Goal: Information Seeking & Learning: Find specific fact

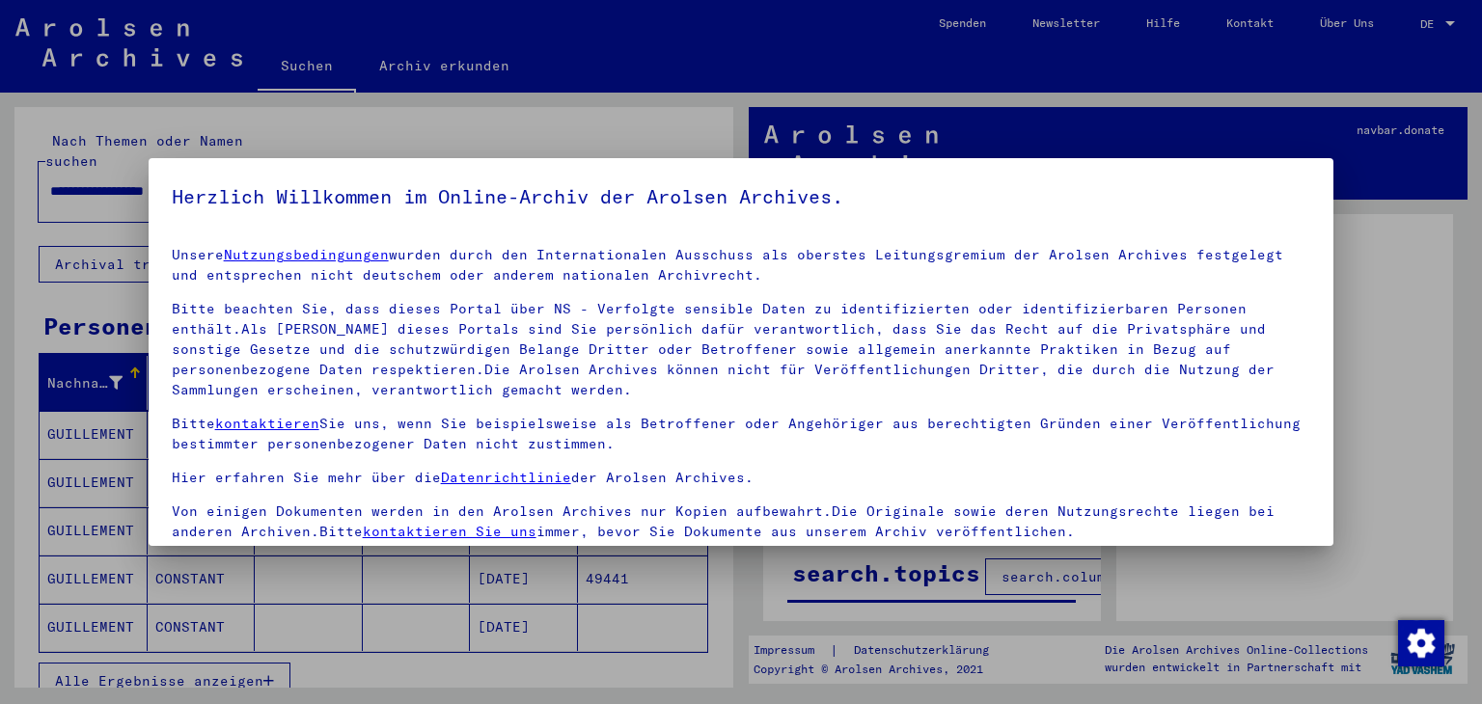
click at [622, 650] on div at bounding box center [741, 352] width 1482 height 704
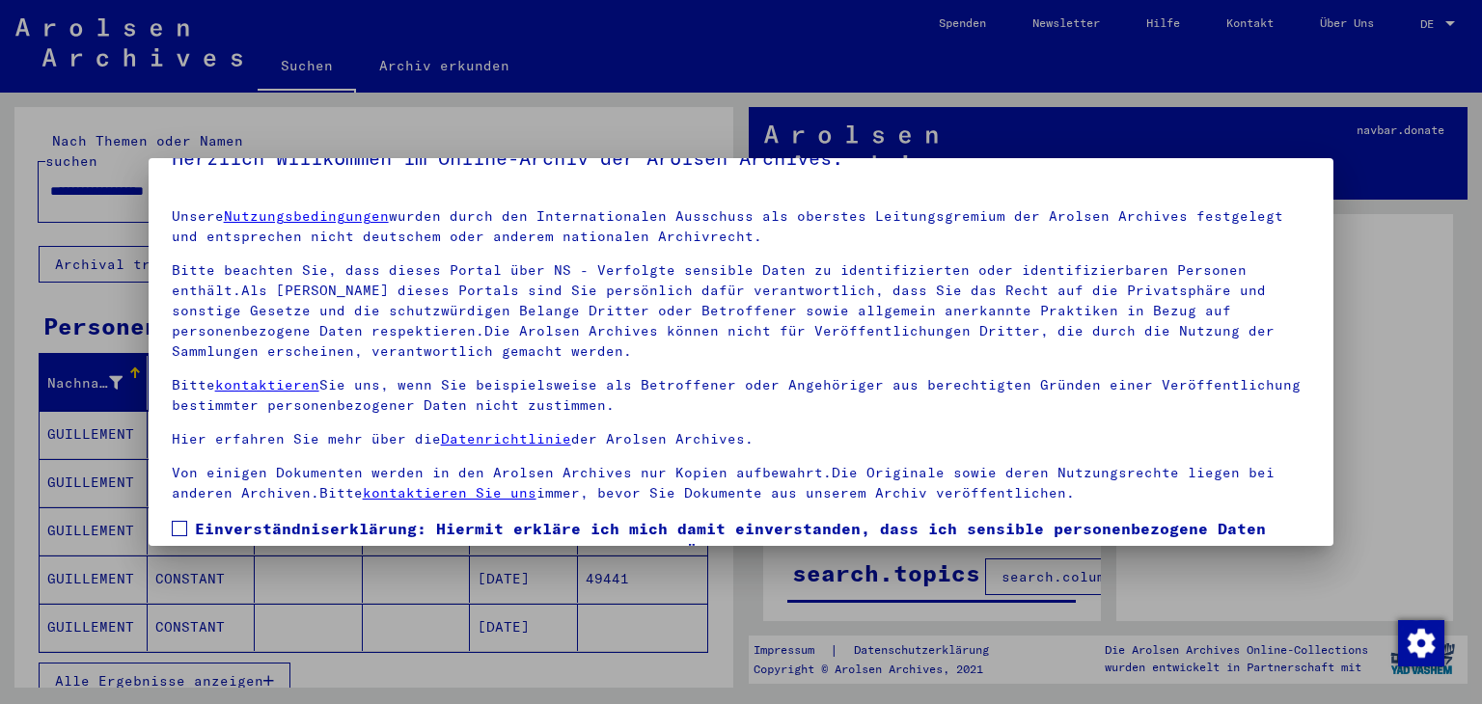
scroll to position [166, 0]
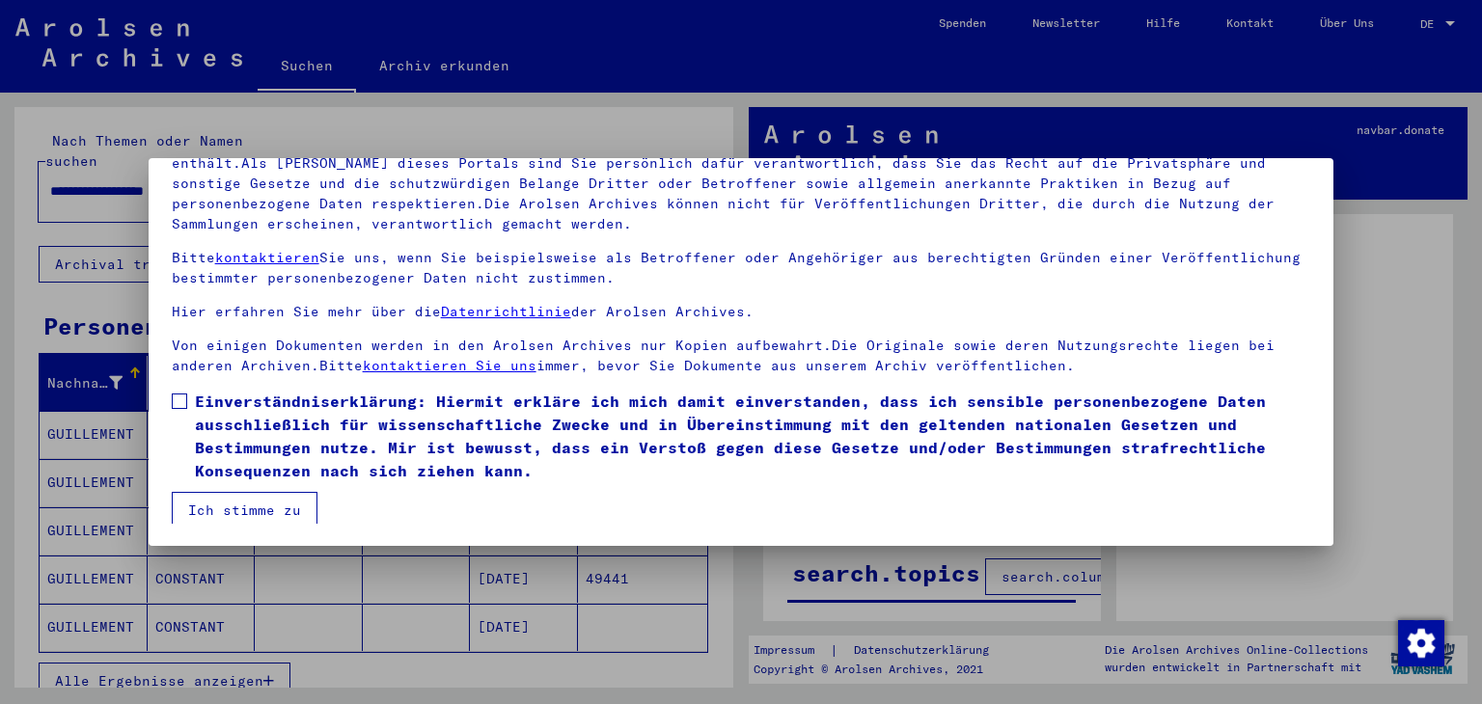
click at [174, 399] on span at bounding box center [179, 401] width 15 height 15
click at [237, 507] on button "Ich stimme zu" at bounding box center [245, 510] width 146 height 37
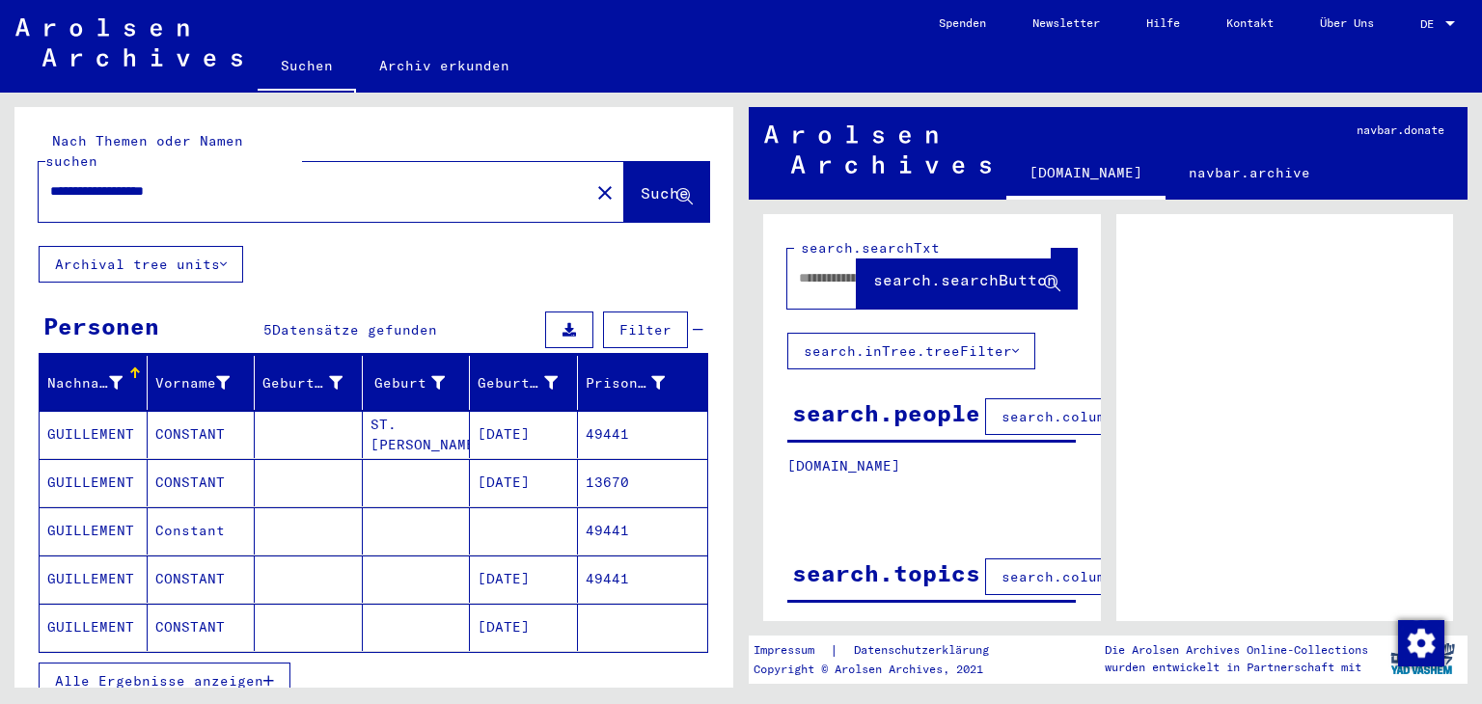
click at [174, 412] on mat-cell "CONSTANT" at bounding box center [202, 434] width 108 height 47
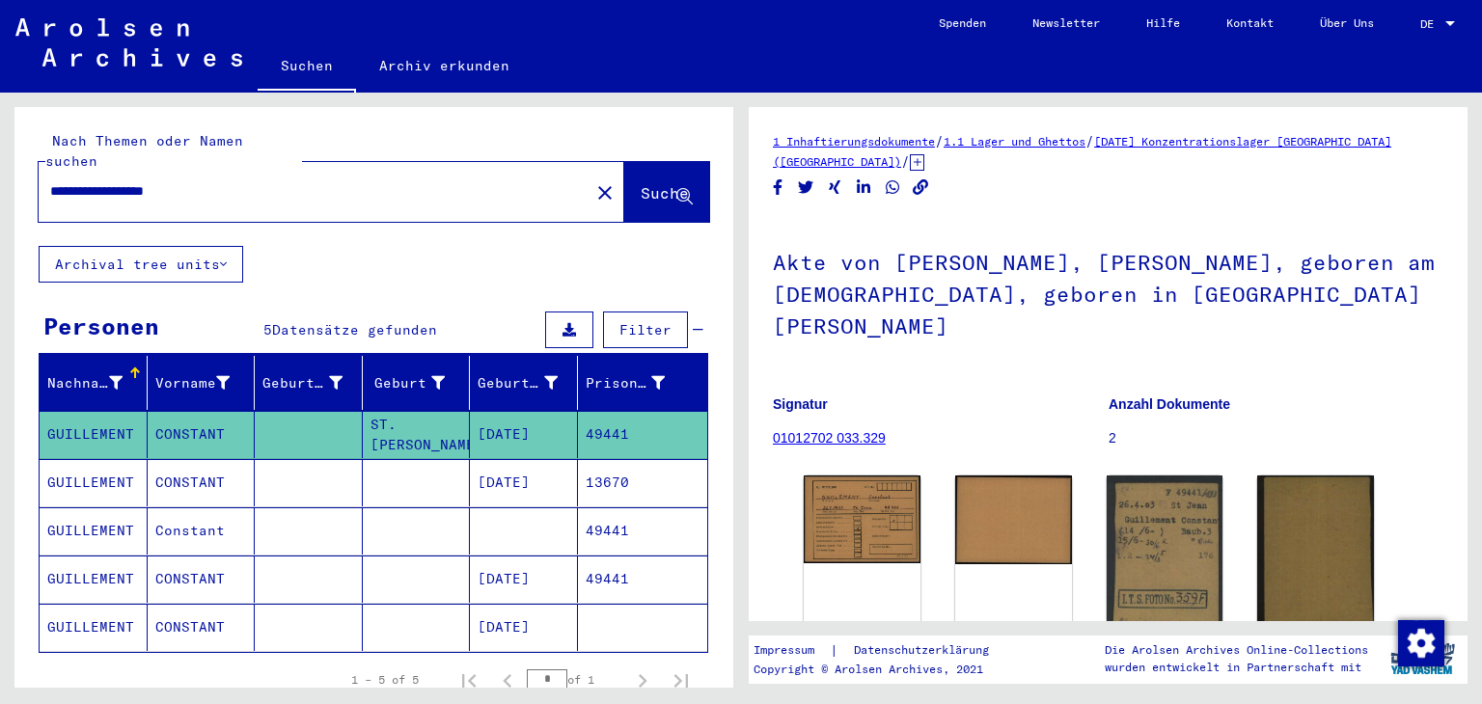
drag, startPoint x: 174, startPoint y: 412, endPoint x: 202, endPoint y: 565, distance: 156.0
click at [202, 565] on mat-table "Nachname Vorname Geburtsname Geburt‏ Geburtsdatum Prisoner # GUILLEMENT [PERSON…" at bounding box center [374, 504] width 670 height 297
click at [215, 181] on input "**********" at bounding box center [314, 191] width 528 height 20
type input "**********"
click at [1148, 504] on img at bounding box center [1164, 558] width 123 height 174
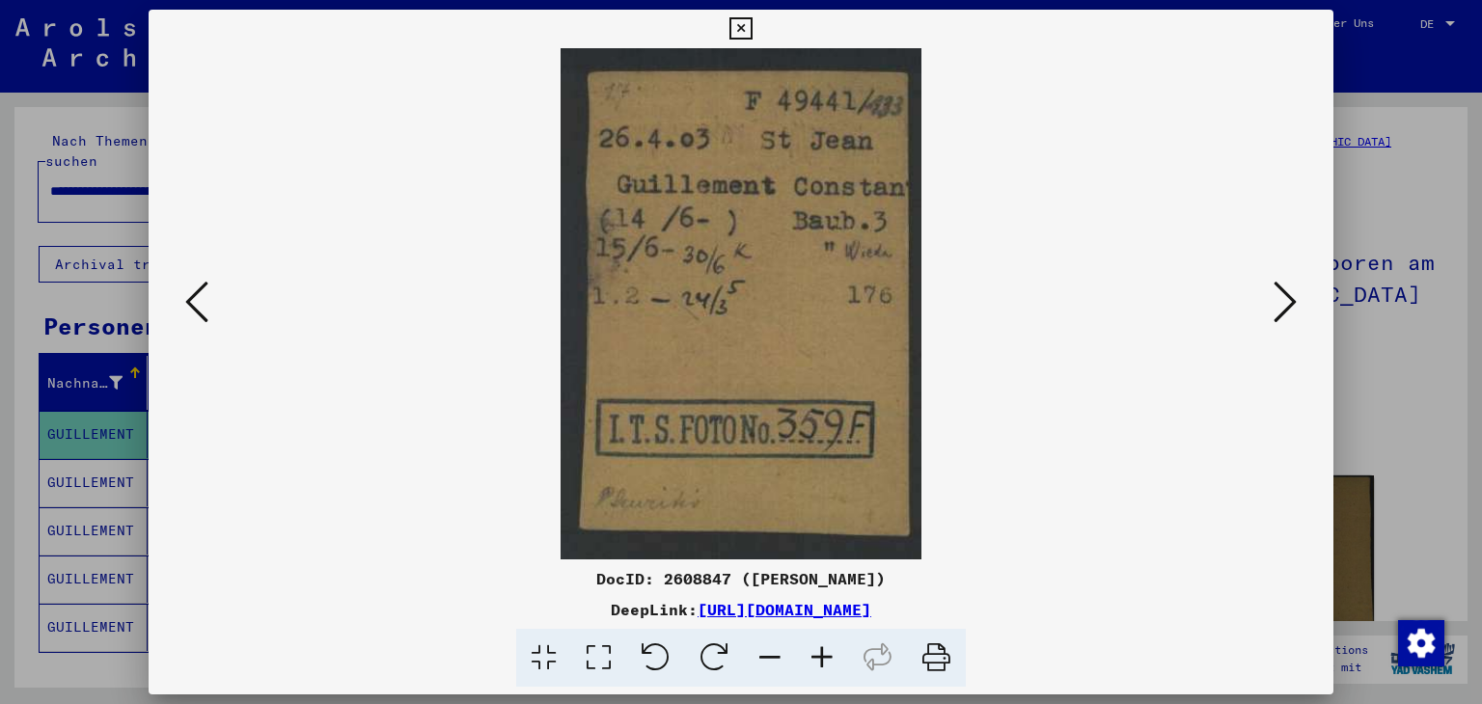
click at [1293, 298] on icon at bounding box center [1285, 302] width 23 height 46
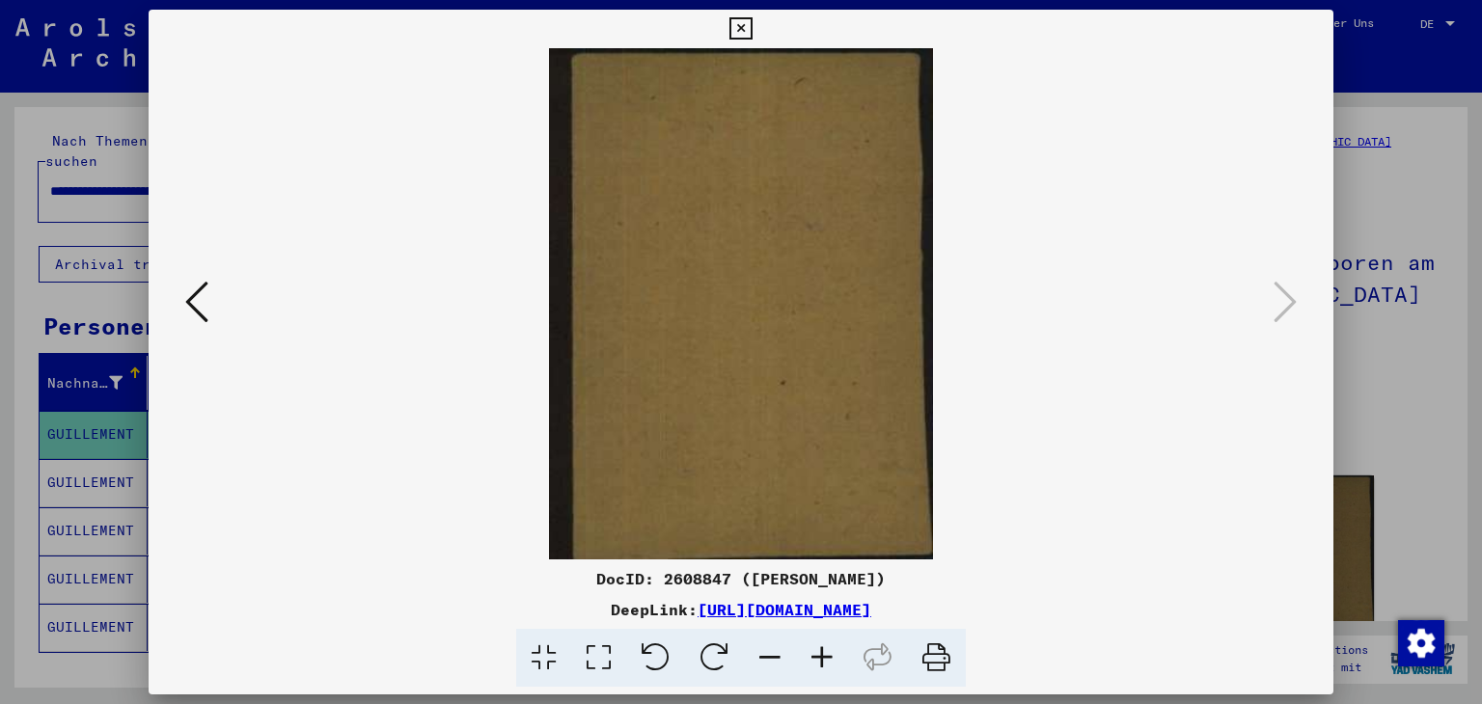
click at [187, 302] on icon at bounding box center [196, 302] width 23 height 46
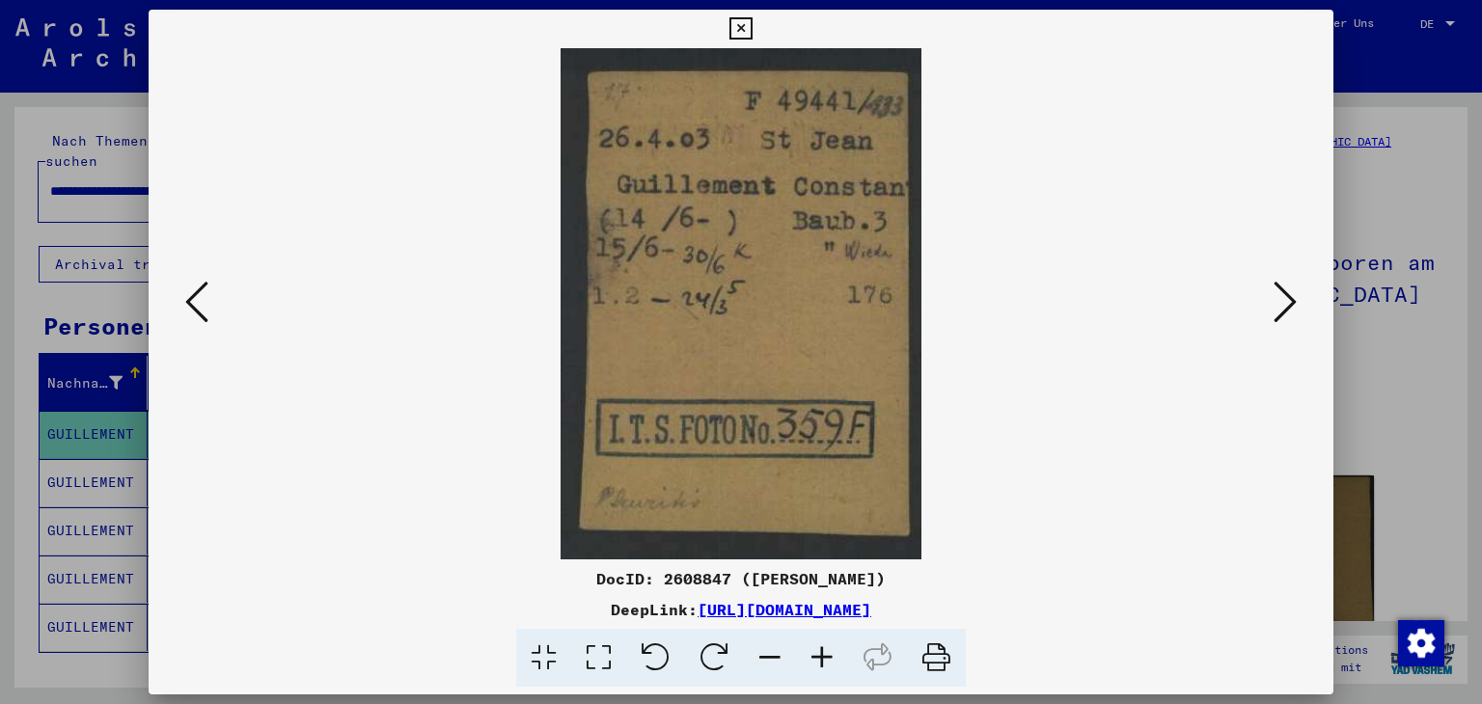
click at [187, 302] on icon at bounding box center [196, 302] width 23 height 46
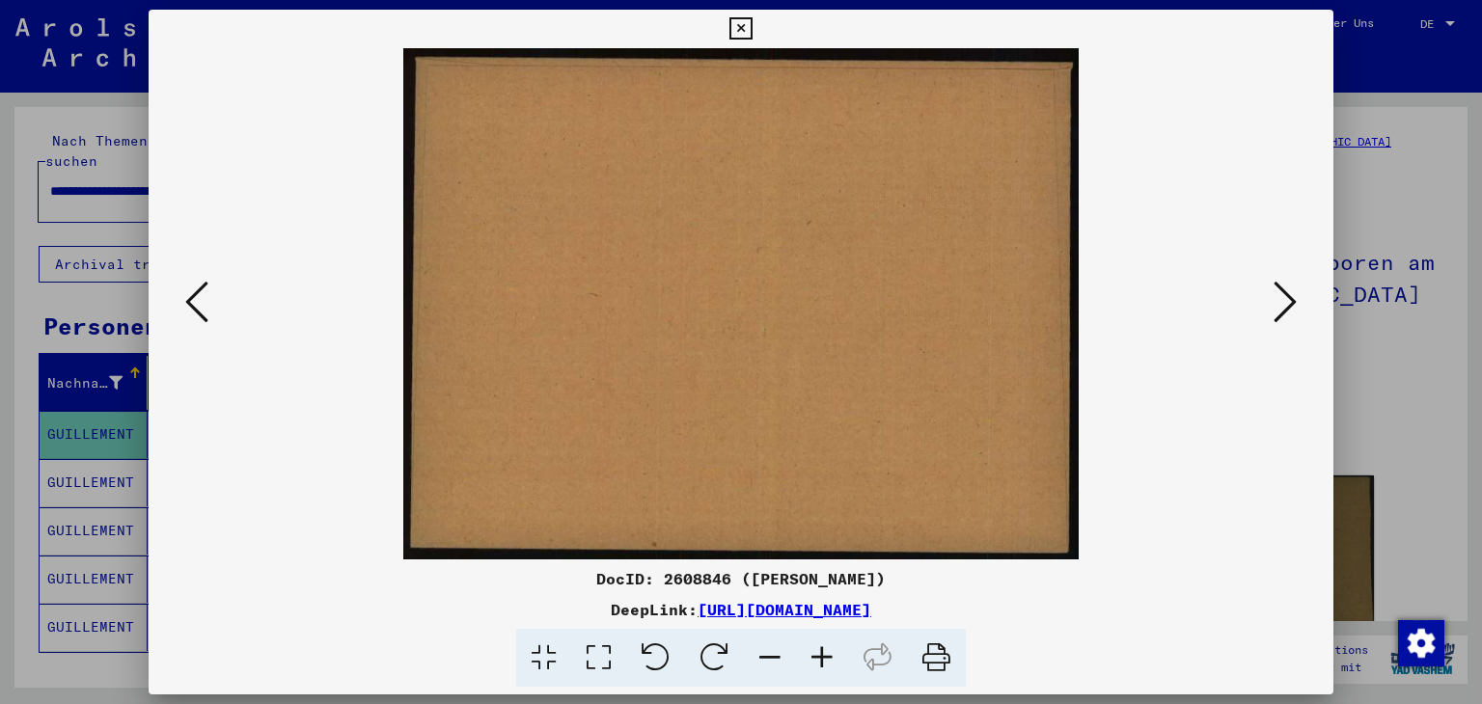
click at [187, 302] on icon at bounding box center [196, 302] width 23 height 46
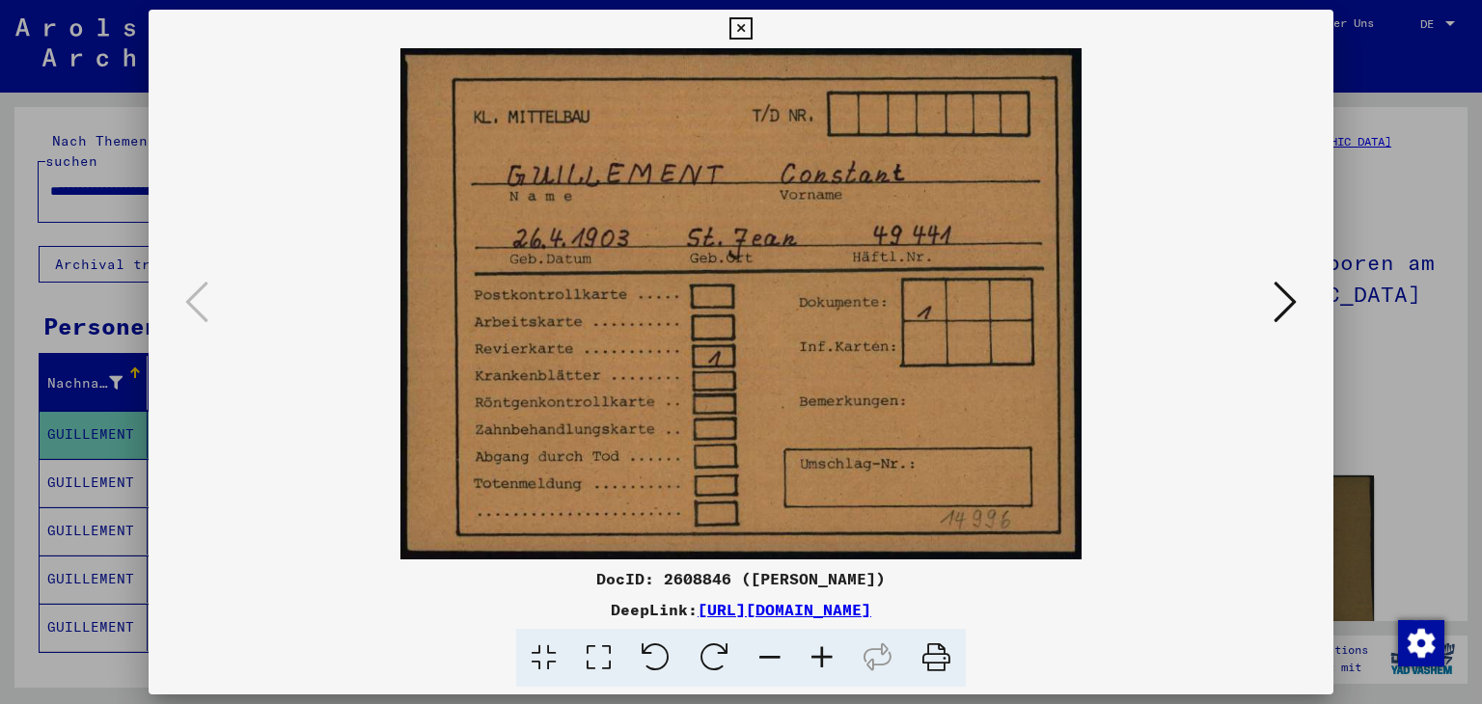
click at [743, 24] on icon at bounding box center [741, 28] width 22 height 23
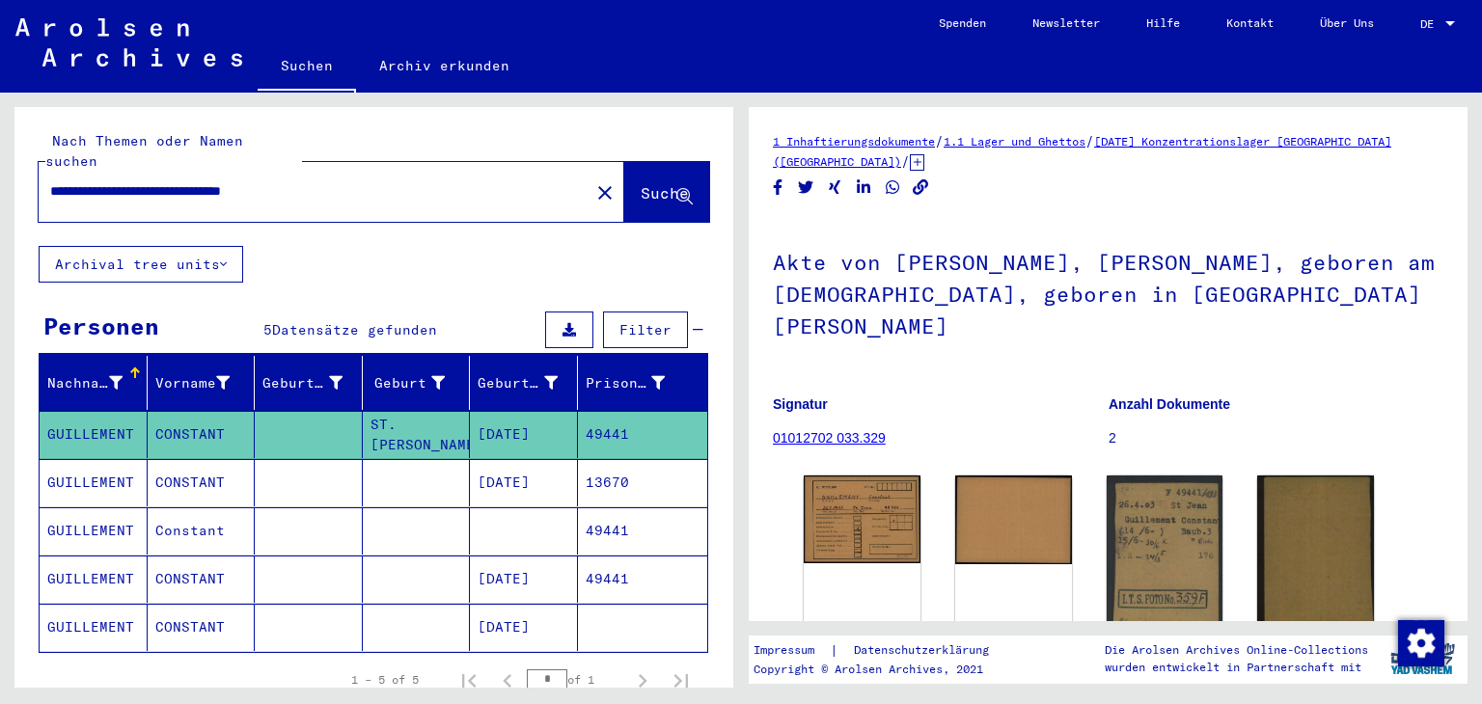
click at [166, 483] on mat-cell "CONSTANT" at bounding box center [202, 482] width 108 height 47
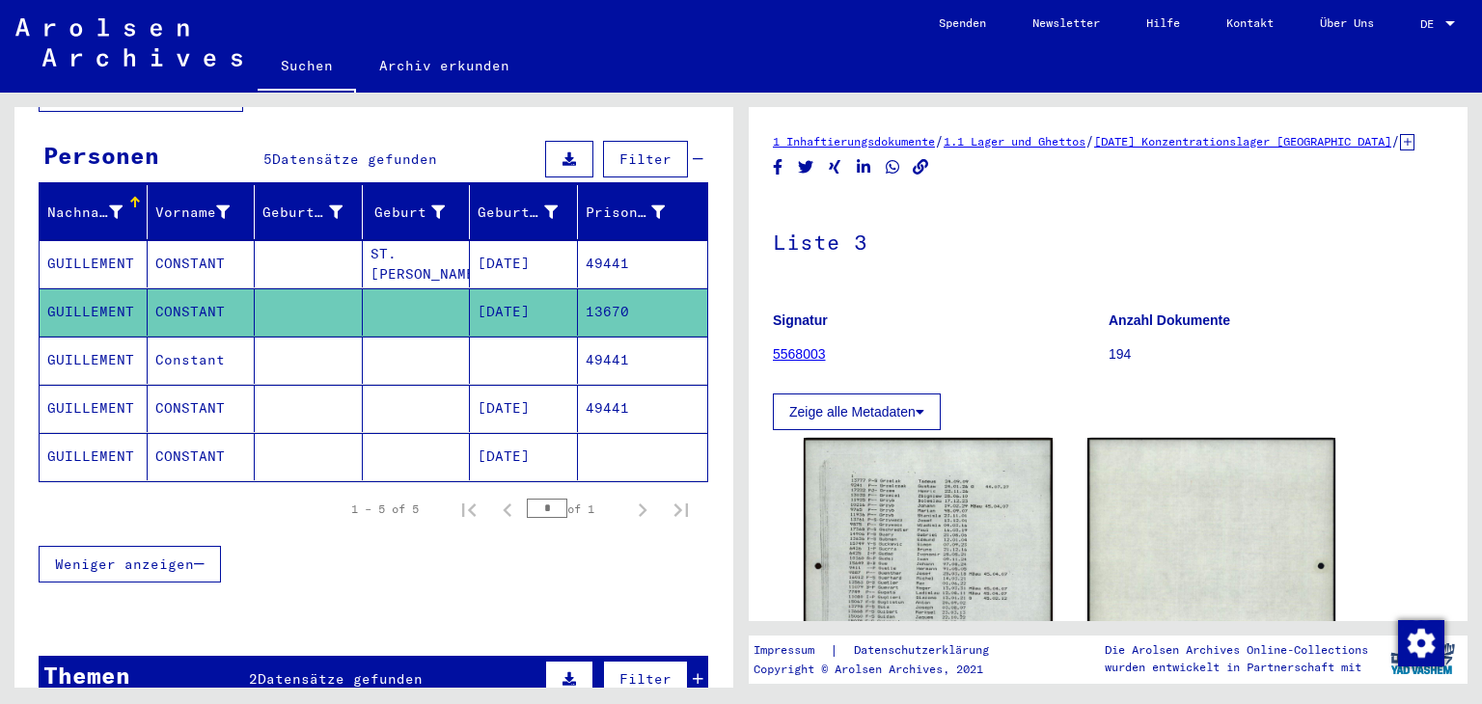
scroll to position [158, 0]
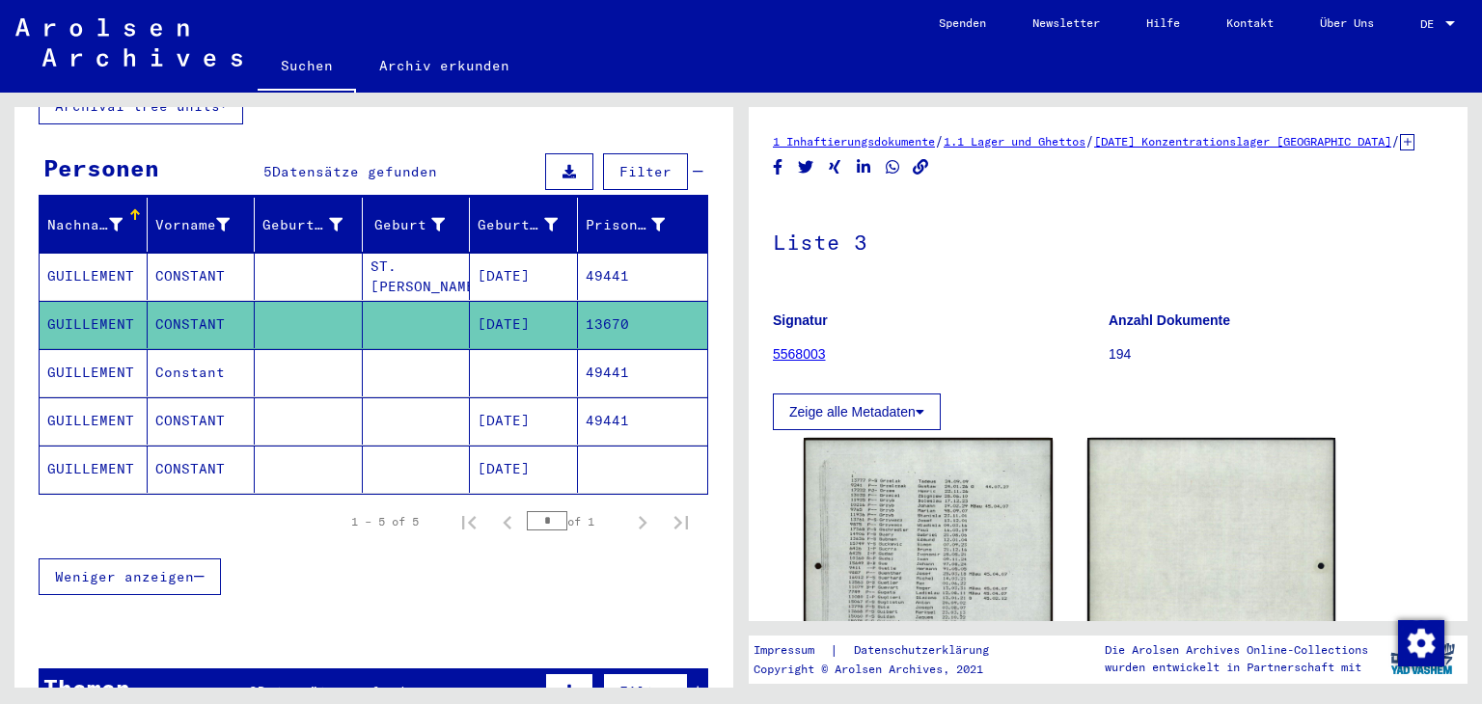
click at [591, 301] on mat-cell "13670" at bounding box center [643, 324] width 130 height 47
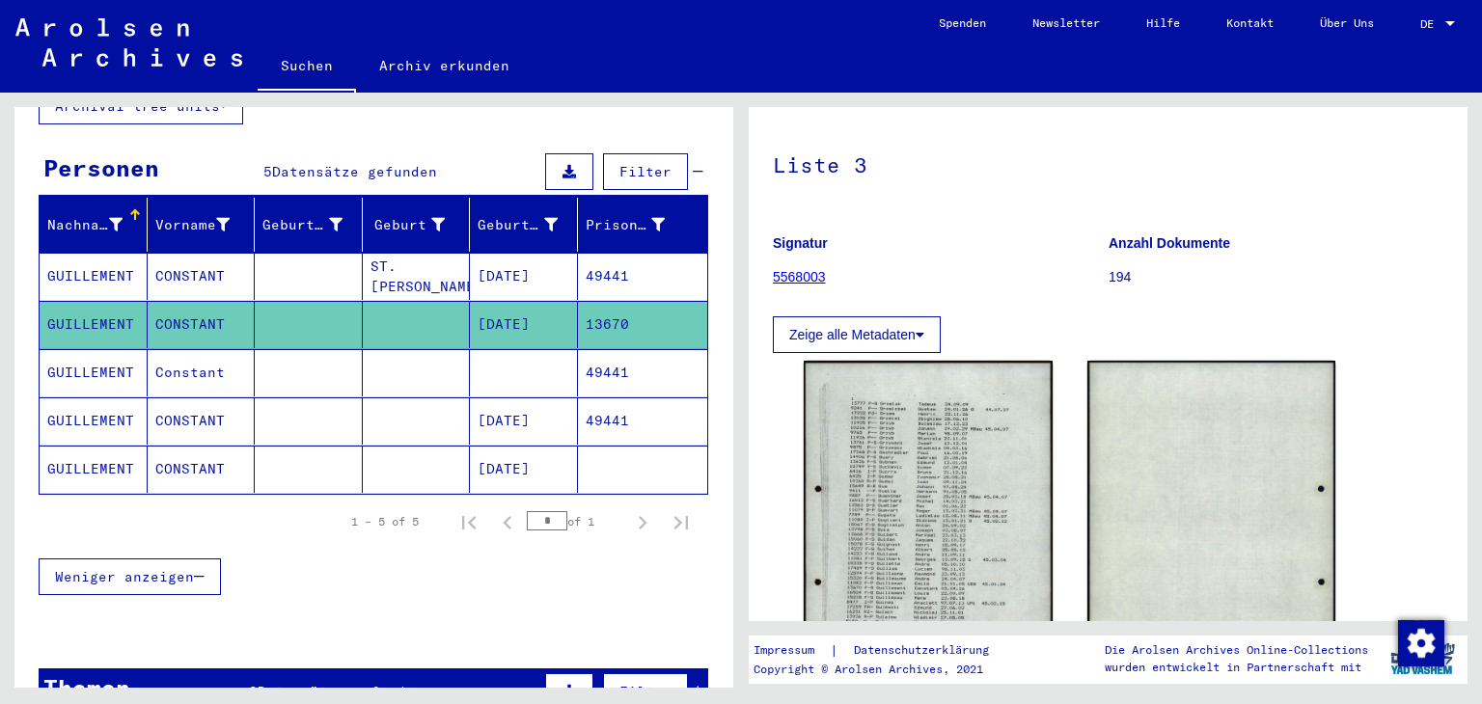
scroll to position [0, 0]
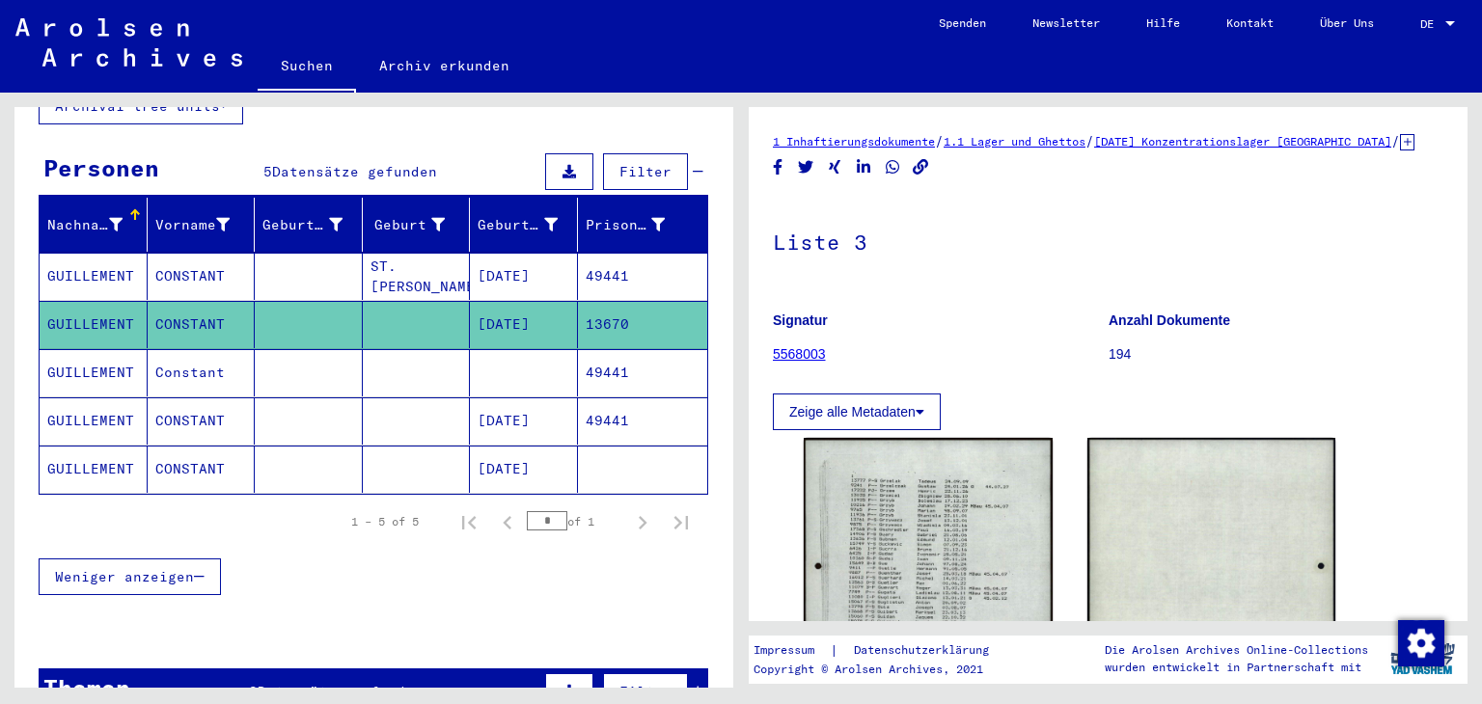
click at [198, 253] on mat-cell "CONSTANT" at bounding box center [202, 276] width 108 height 47
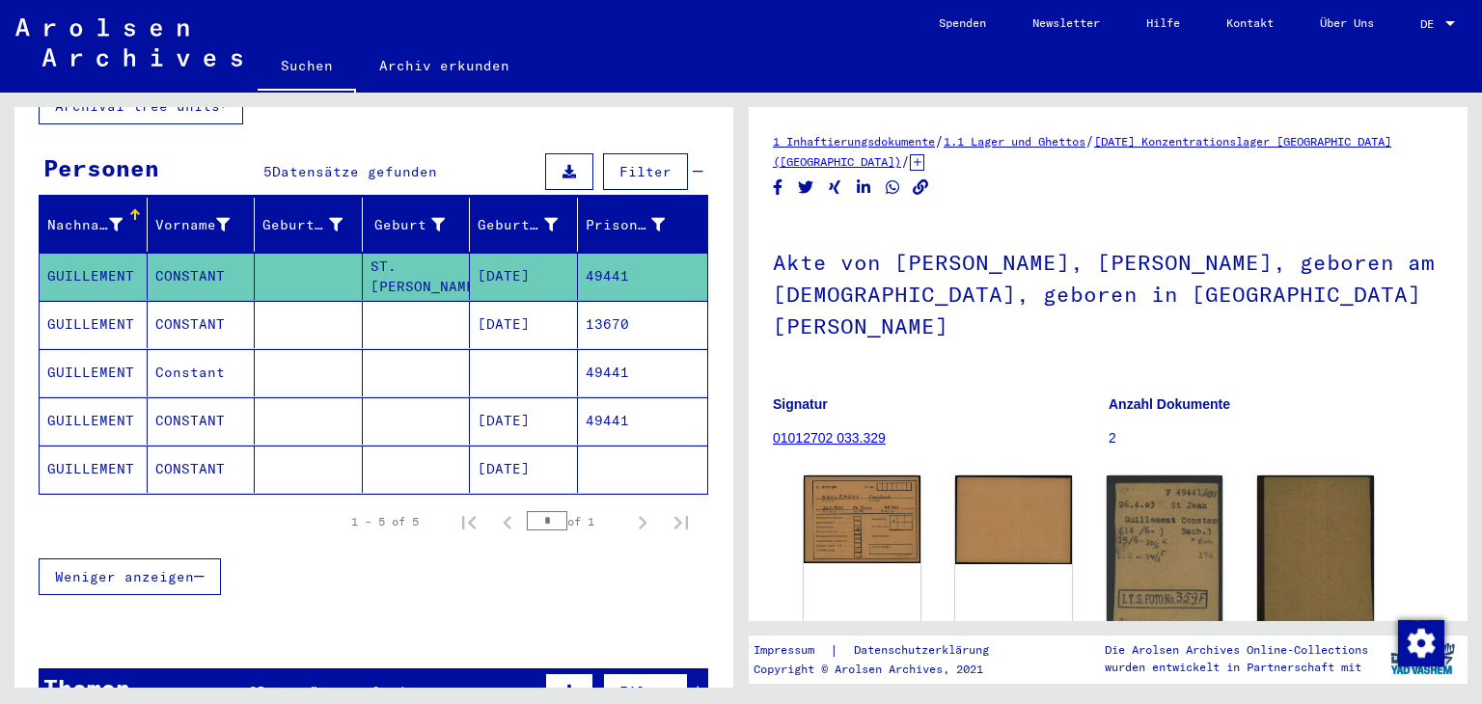
click at [453, 304] on mat-cell at bounding box center [417, 324] width 108 height 47
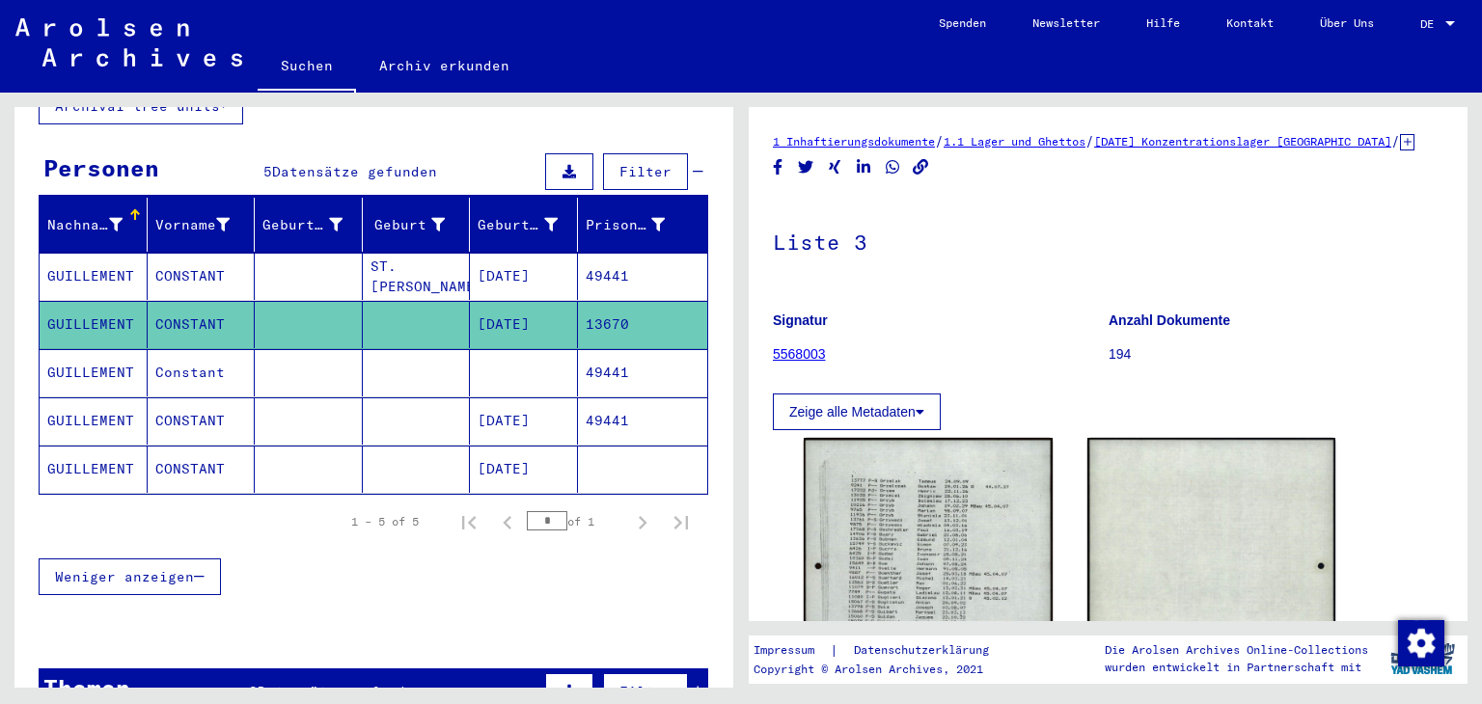
click at [453, 301] on mat-cell at bounding box center [417, 324] width 108 height 47
click at [216, 301] on mat-cell "CONSTANT" at bounding box center [202, 324] width 108 height 47
click at [591, 398] on mat-cell "49441" at bounding box center [643, 421] width 130 height 47
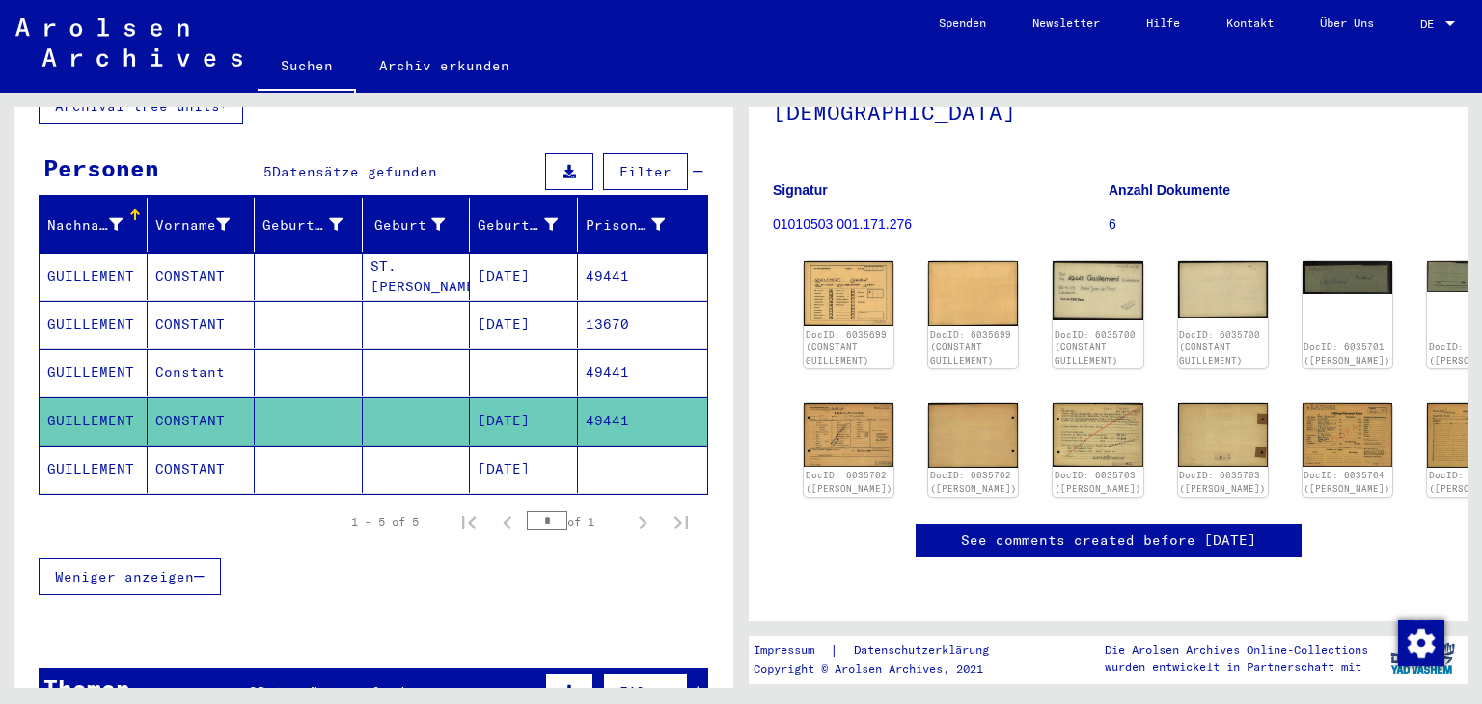
scroll to position [232, 0]
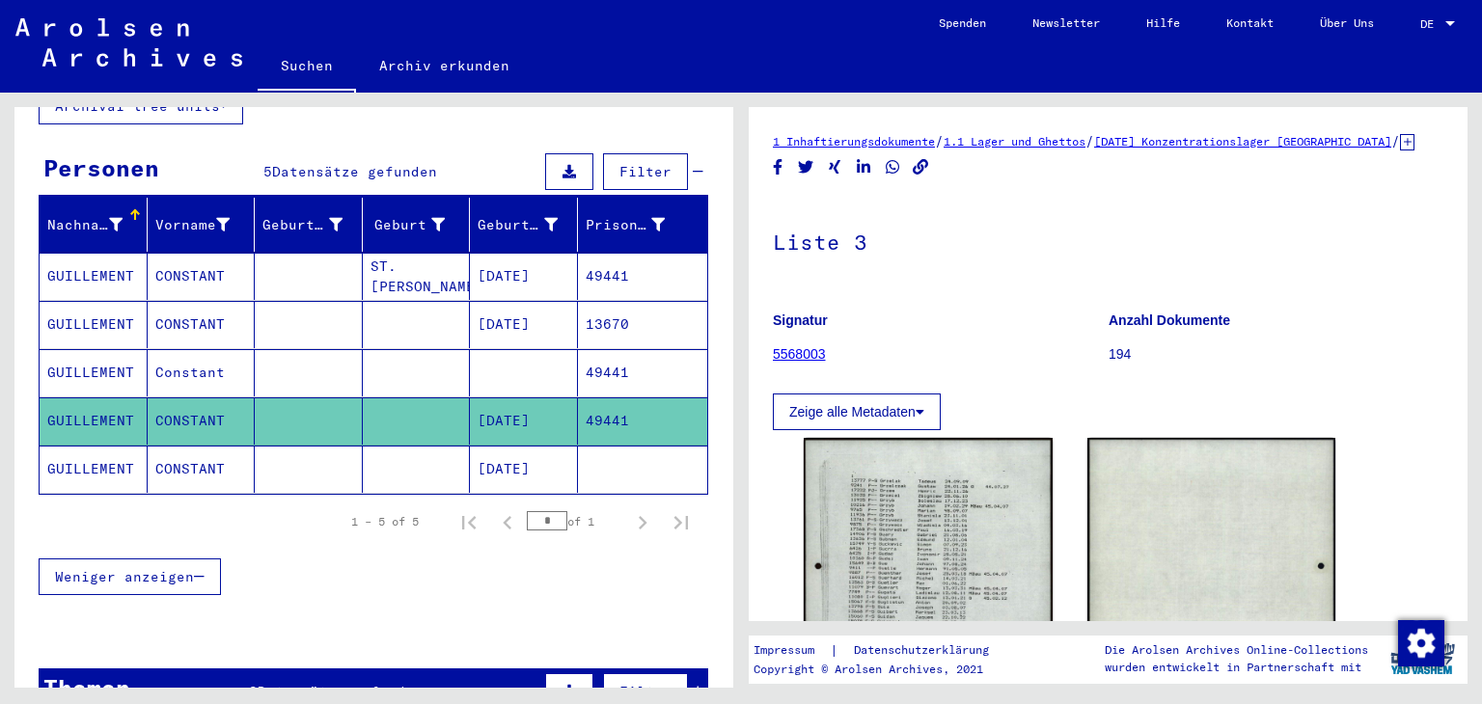
click at [510, 301] on mat-cell "[DATE]" at bounding box center [524, 324] width 108 height 47
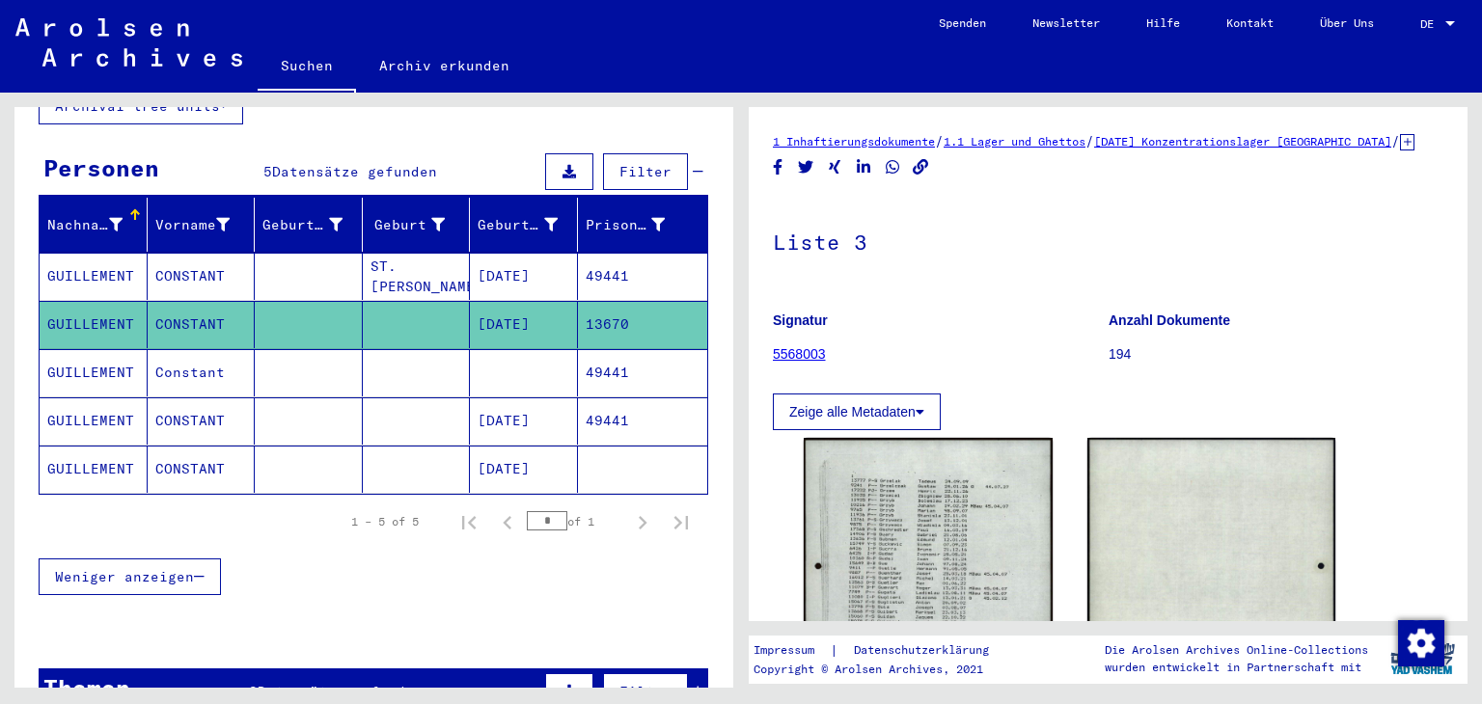
click at [486, 301] on mat-cell "[DATE]" at bounding box center [524, 324] width 108 height 47
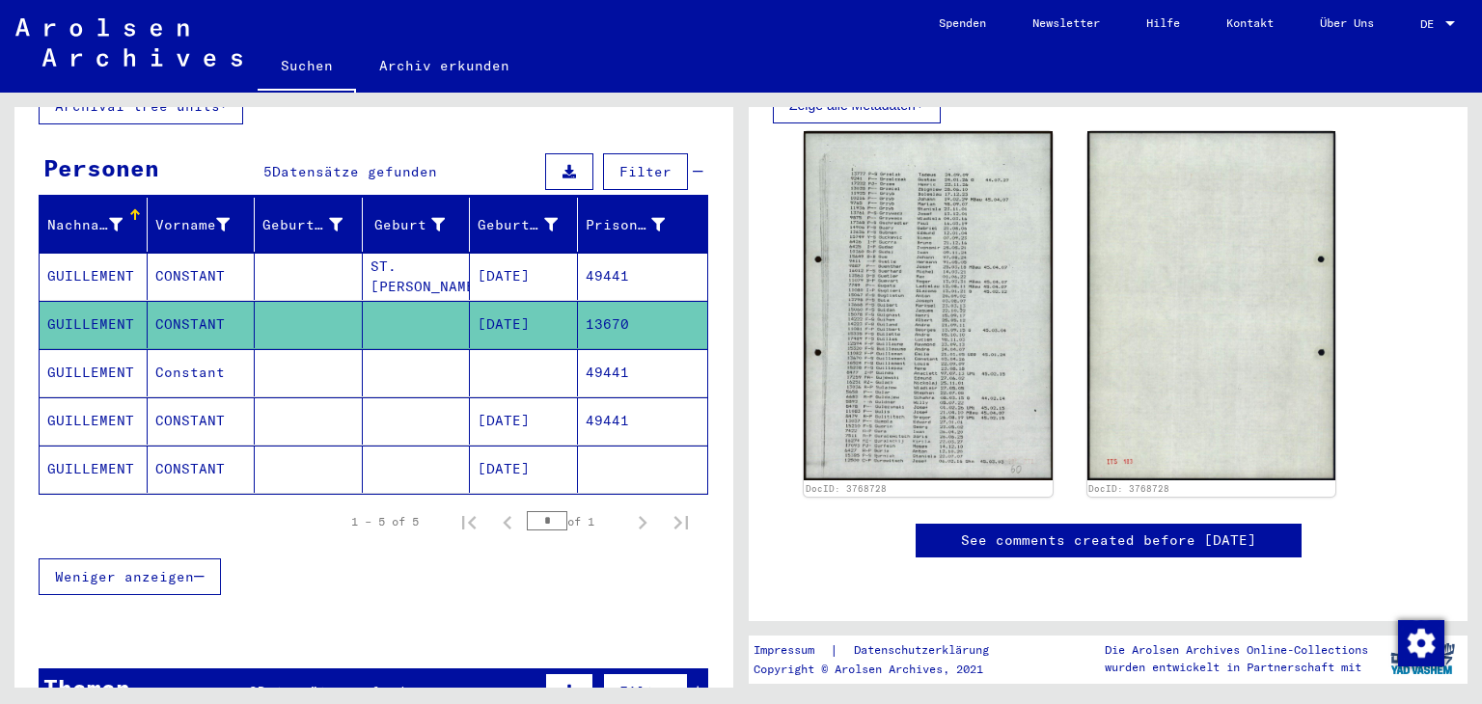
scroll to position [475, 0]
click at [510, 400] on mat-cell "[DATE]" at bounding box center [524, 421] width 108 height 47
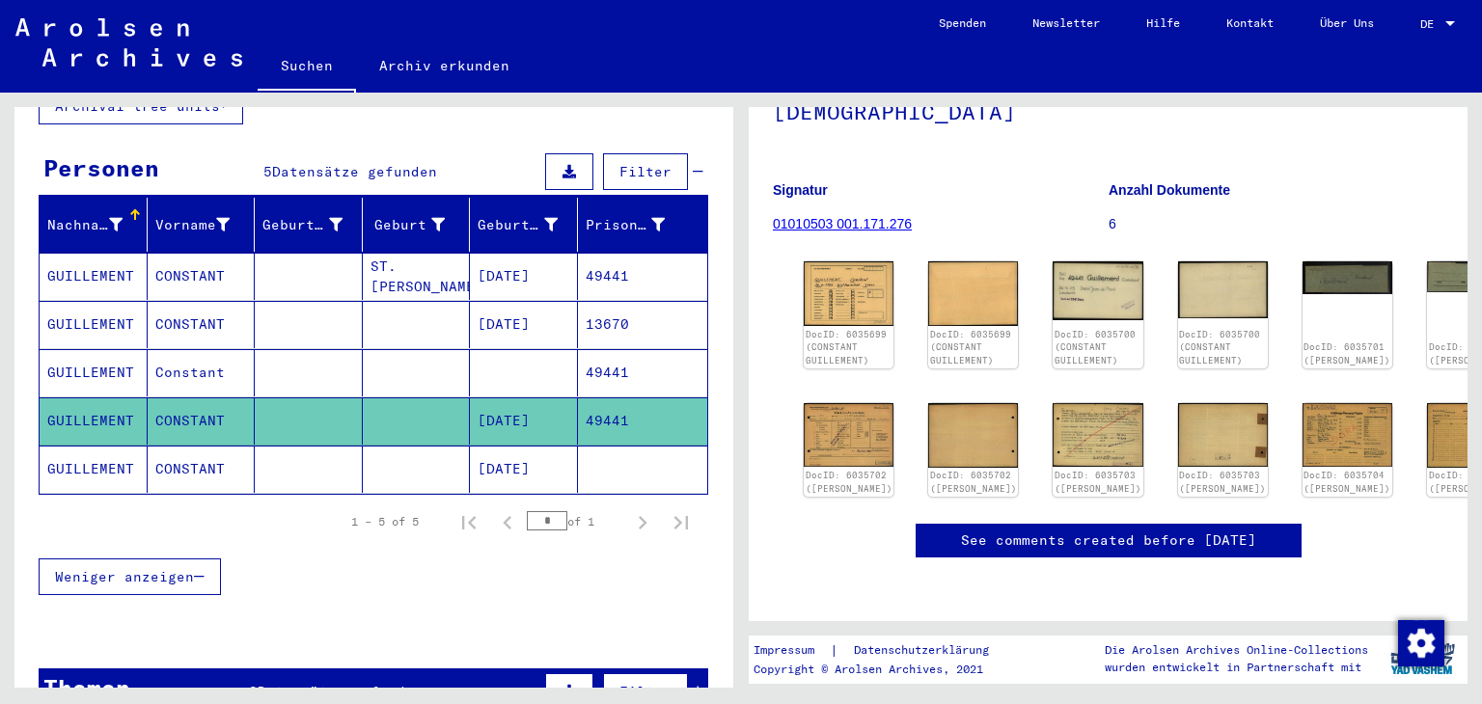
scroll to position [122, 0]
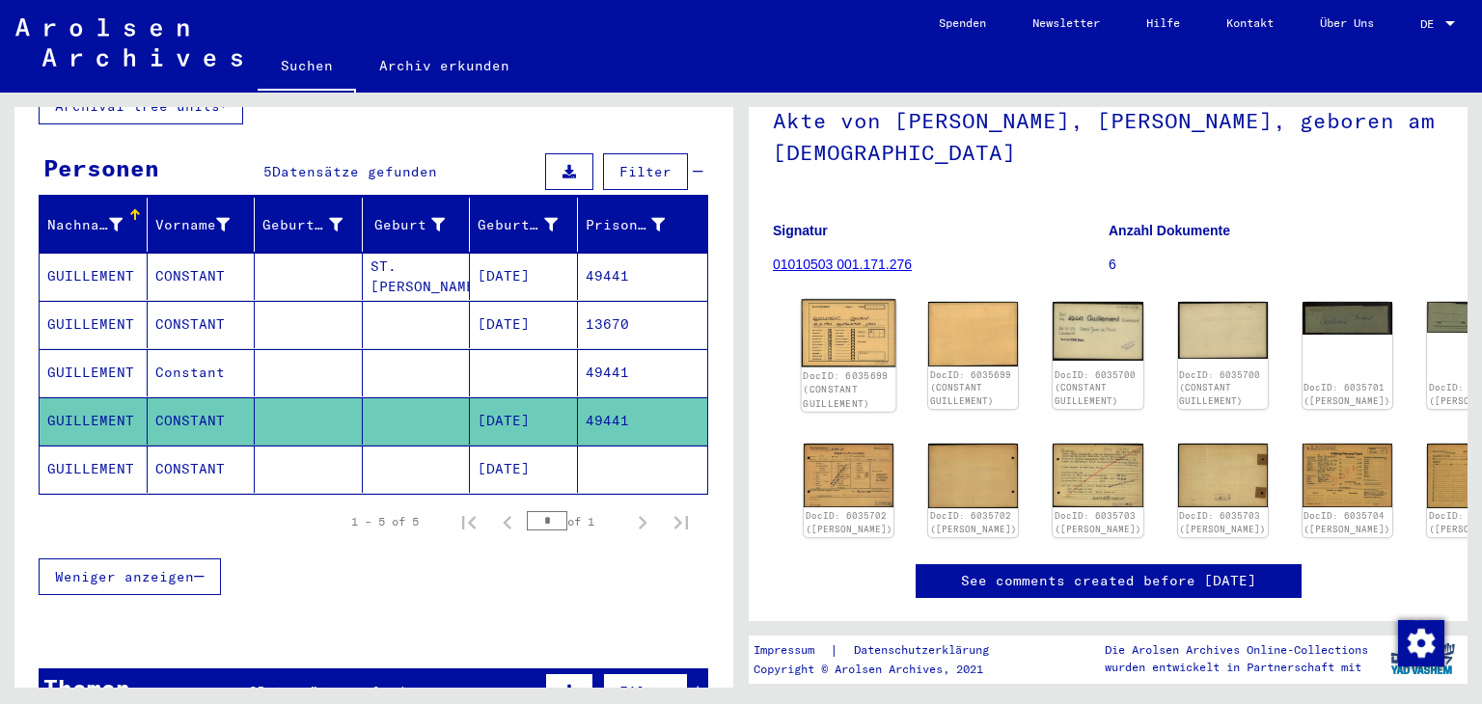
click at [845, 342] on img at bounding box center [849, 333] width 95 height 68
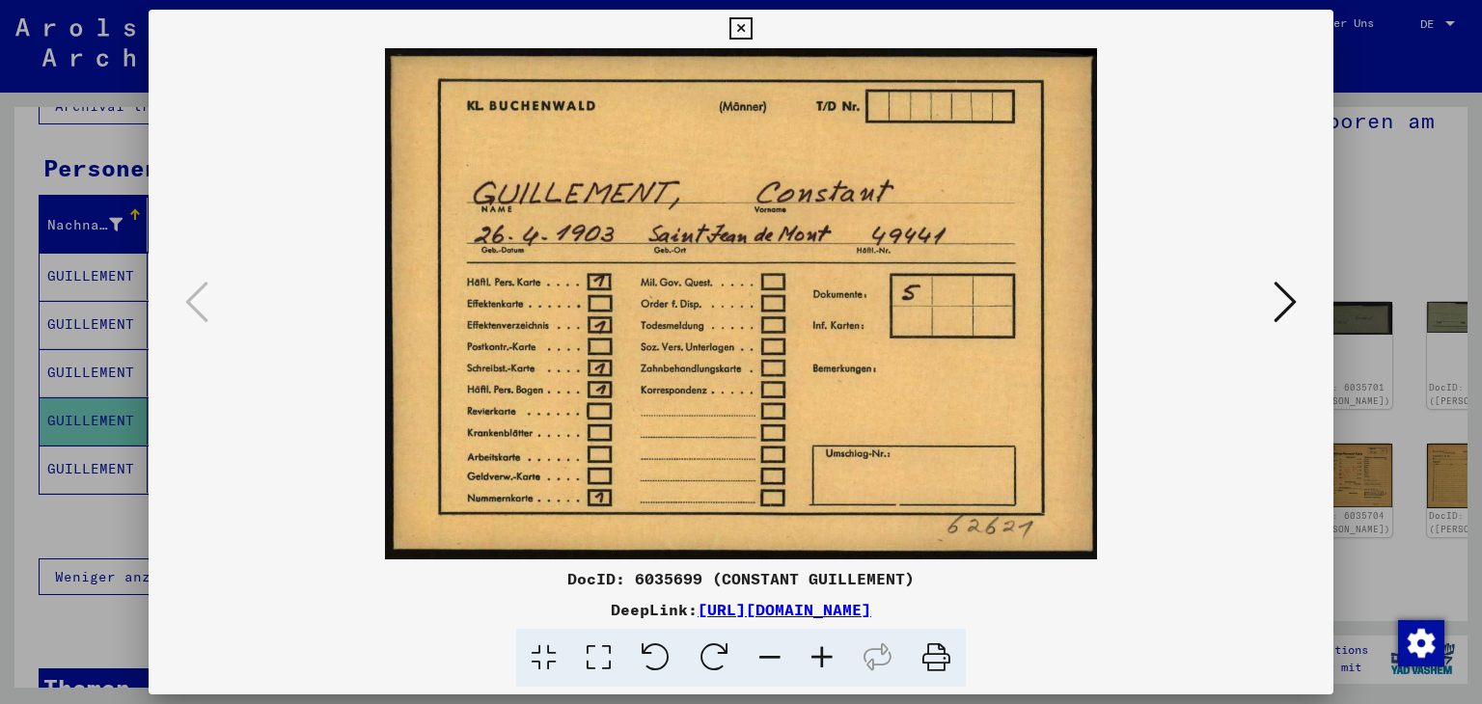
click at [1258, 288] on img at bounding box center [741, 303] width 1055 height 511
click at [738, 26] on icon at bounding box center [741, 28] width 22 height 23
